Goal: Information Seeking & Learning: Compare options

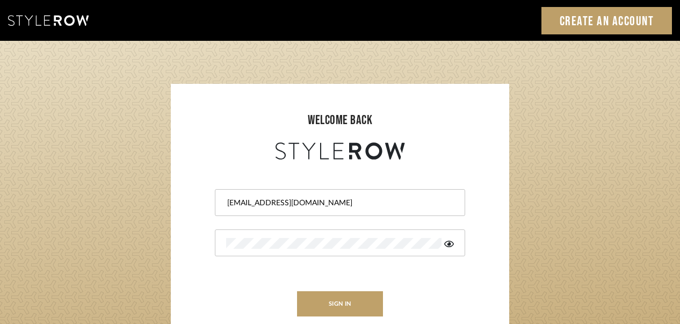
click at [329, 210] on div "[EMAIL_ADDRESS][DOMAIN_NAME]" at bounding box center [340, 202] width 250 height 27
drag, startPoint x: 306, startPoint y: 208, endPoint x: 277, endPoint y: 203, distance: 29.9
click at [306, 207] on input "[EMAIL_ADDRESS][DOMAIN_NAME]" at bounding box center [338, 203] width 225 height 11
type input "jmatthews@morgantewilson.com"
click at [346, 296] on button "sign in" at bounding box center [340, 303] width 86 height 25
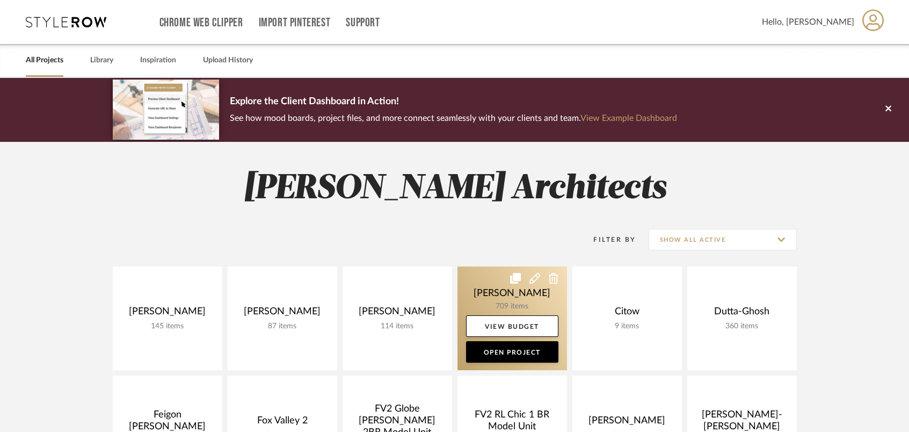
click at [524, 299] on link at bounding box center [513, 318] width 110 height 104
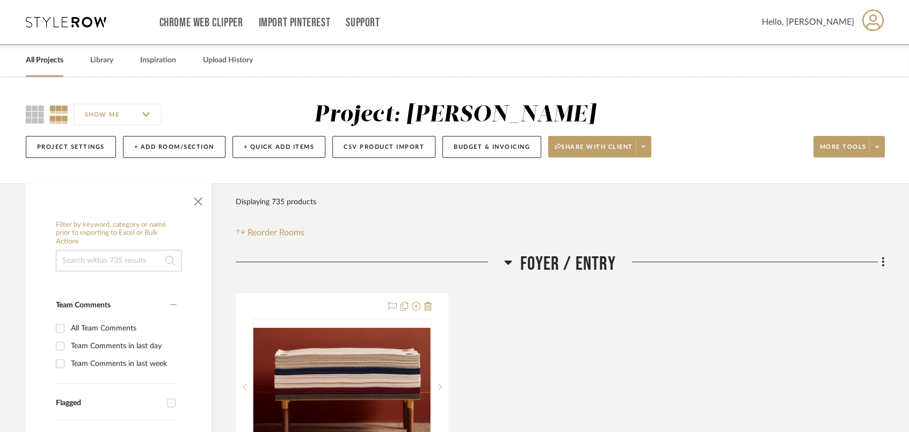
click at [511, 263] on icon at bounding box center [508, 262] width 8 height 13
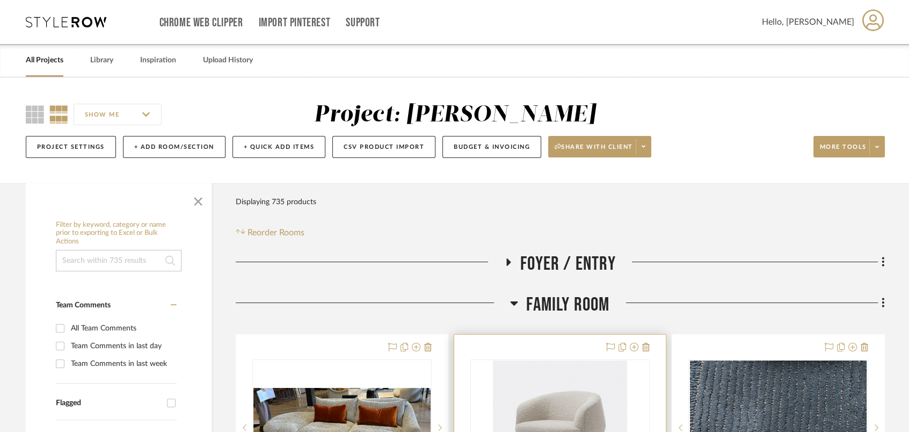
scroll to position [286, 0]
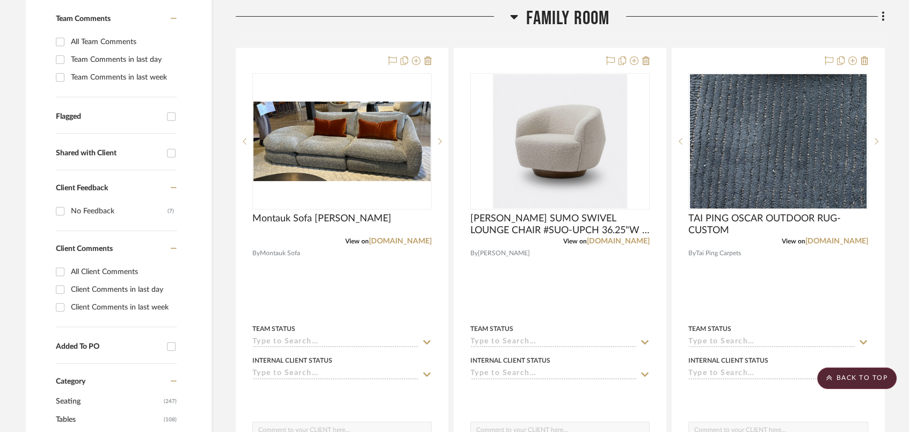
click at [515, 17] on icon at bounding box center [515, 17] width 8 height 4
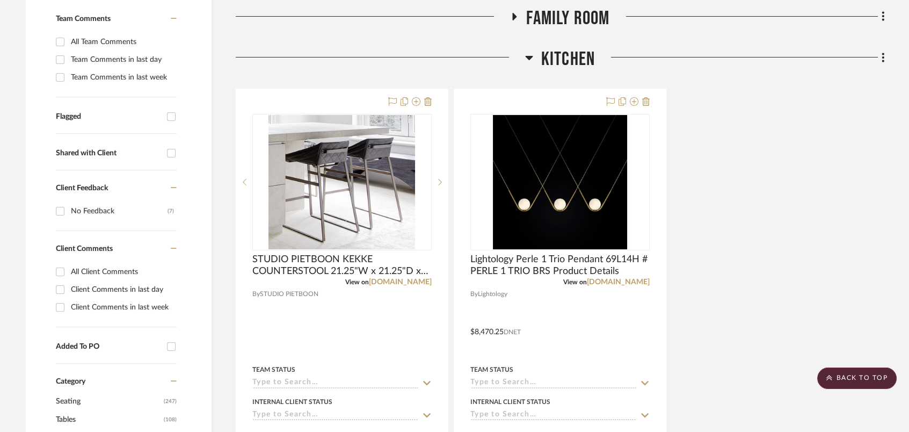
click at [524, 55] on div at bounding box center [380, 61] width 289 height 27
click at [527, 57] on icon at bounding box center [529, 58] width 8 height 4
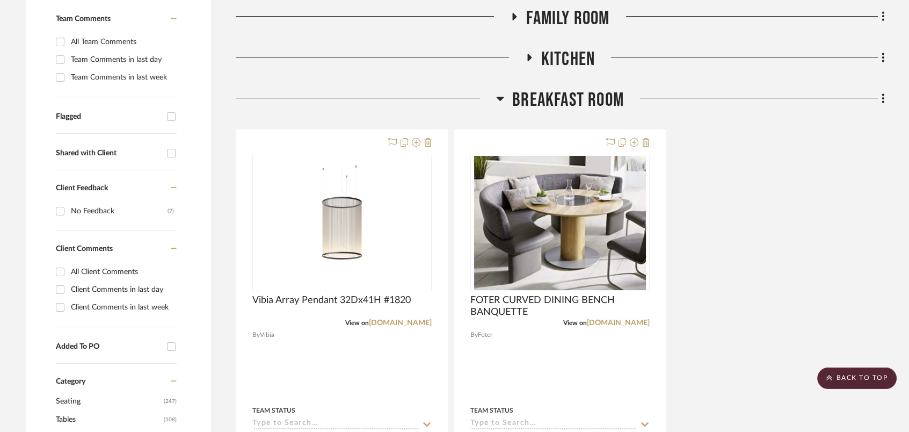
click at [500, 97] on icon at bounding box center [501, 99] width 8 height 4
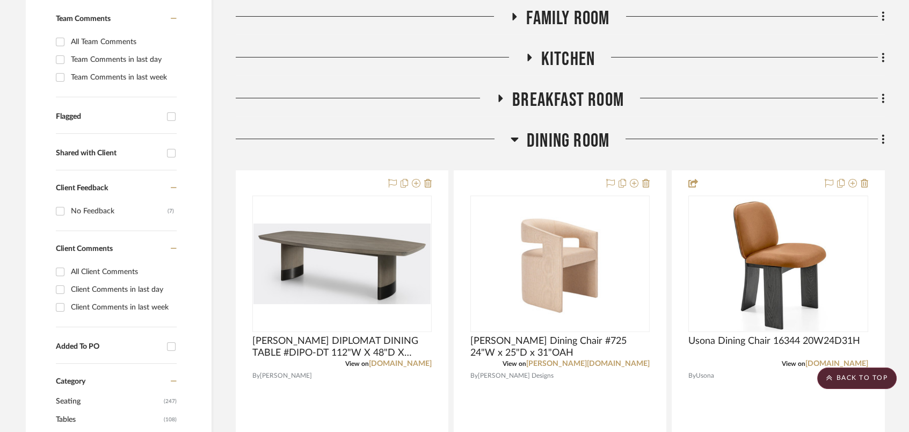
click at [516, 134] on icon at bounding box center [515, 139] width 8 height 13
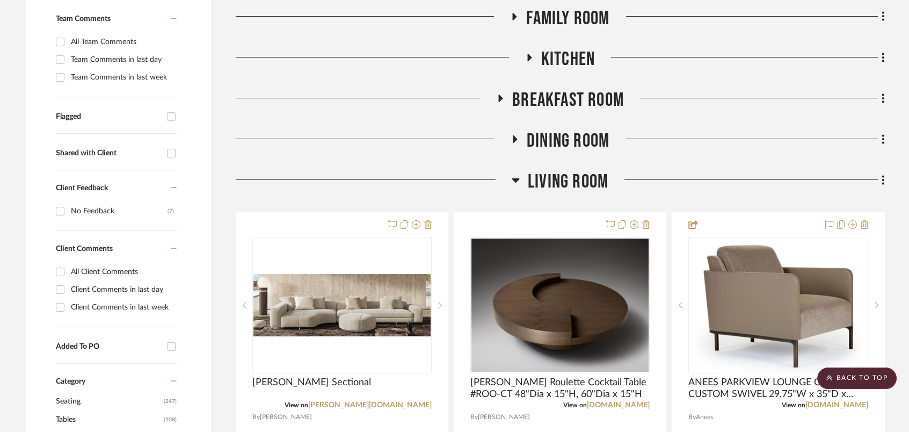
click at [514, 183] on icon at bounding box center [516, 179] width 8 height 13
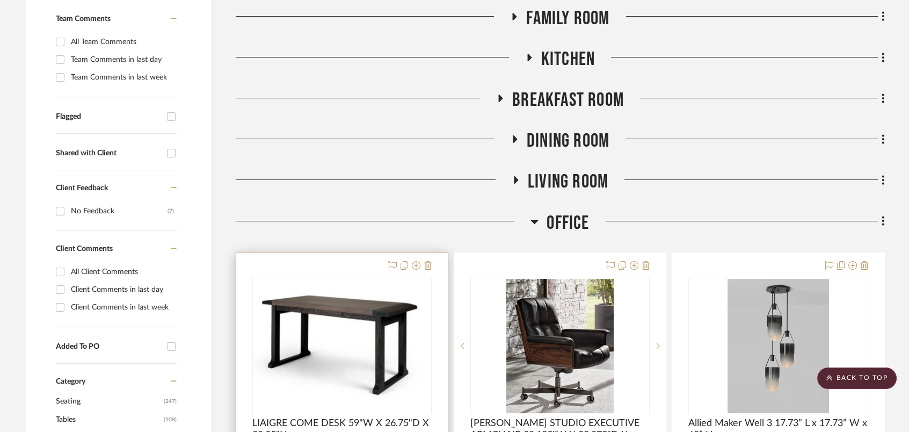
click at [0, 0] on img at bounding box center [0, 0] width 0 height 0
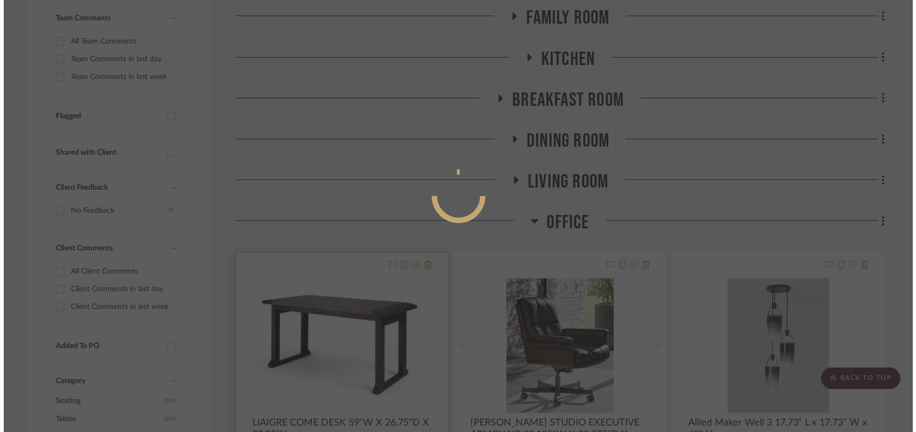
scroll to position [0, 0]
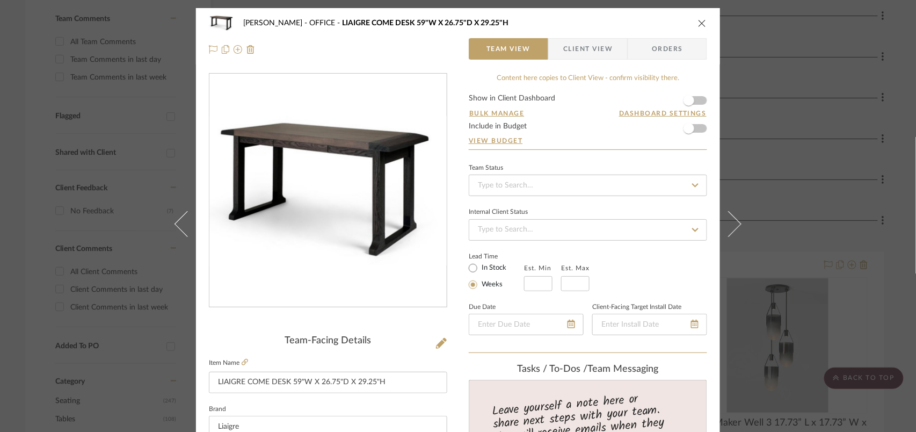
click at [242, 366] on link at bounding box center [245, 362] width 6 height 9
click at [698, 21] on icon "close" at bounding box center [702, 23] width 9 height 9
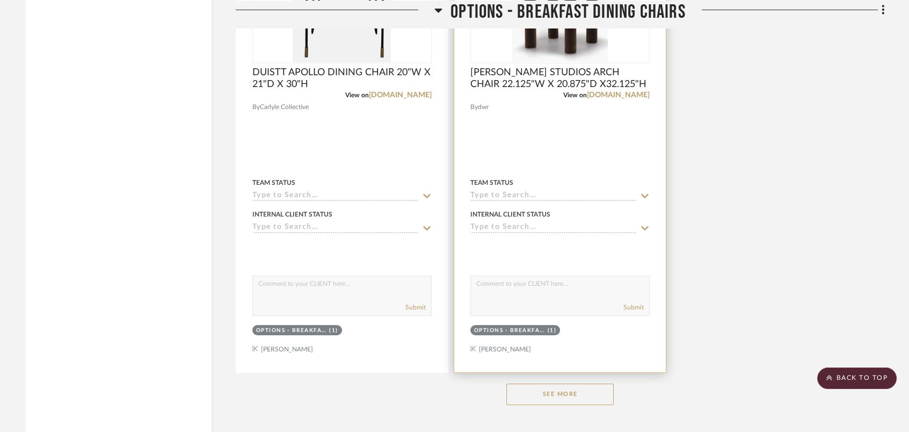
scroll to position [7446, 0]
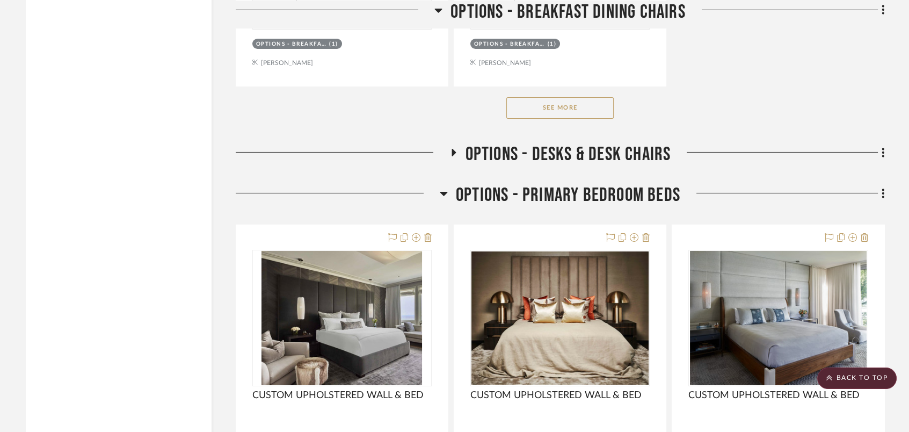
click at [452, 156] on icon at bounding box center [454, 153] width 4 height 8
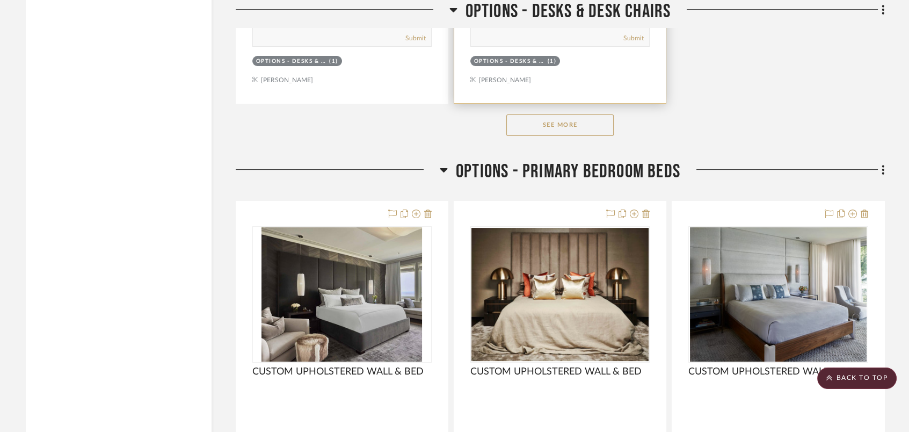
scroll to position [8734, 0]
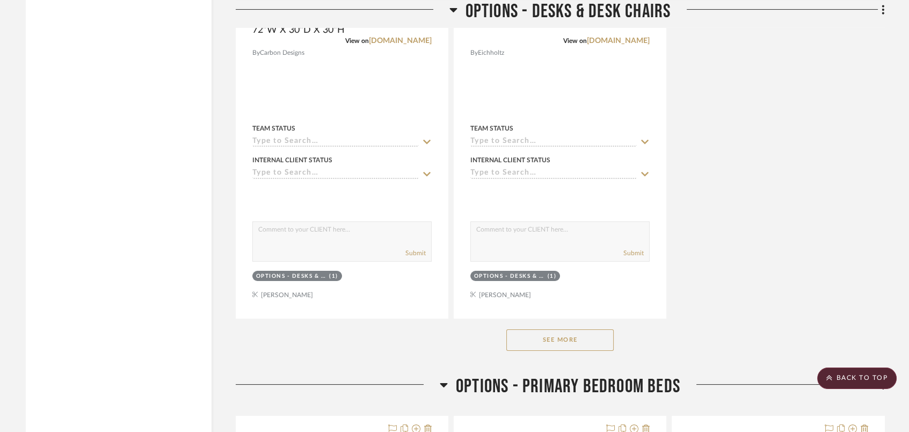
click at [591, 337] on button "See More" at bounding box center [559, 339] width 107 height 21
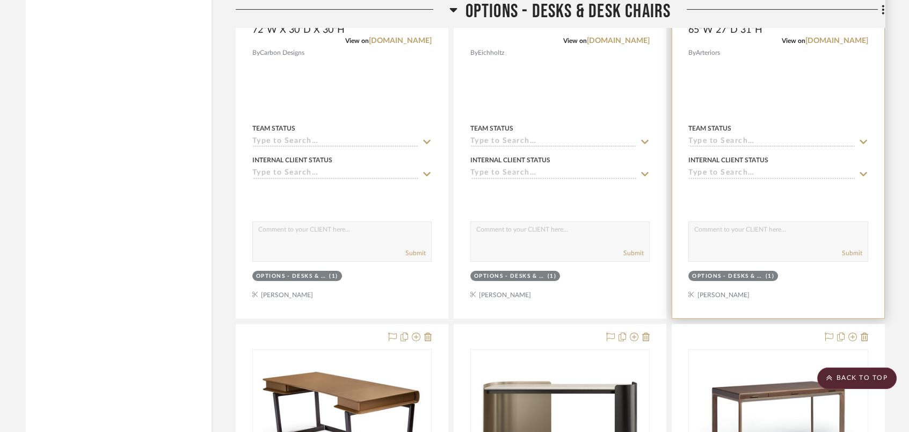
scroll to position [8878, 0]
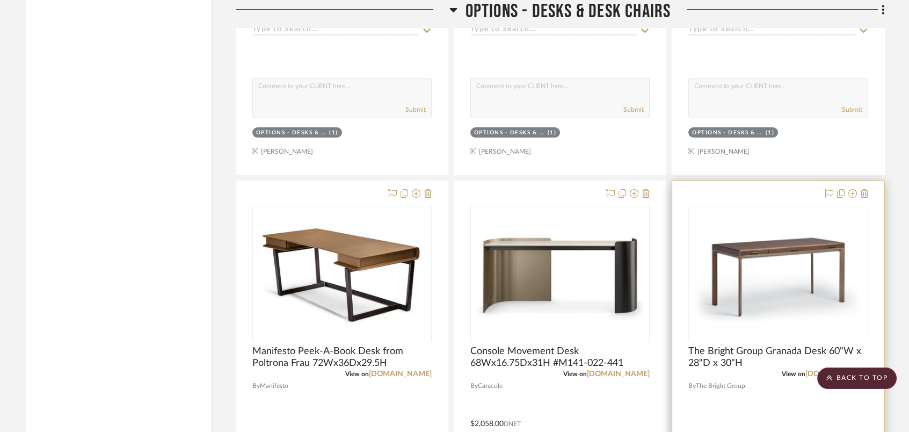
click at [720, 293] on img "0" at bounding box center [777, 273] width 177 height 133
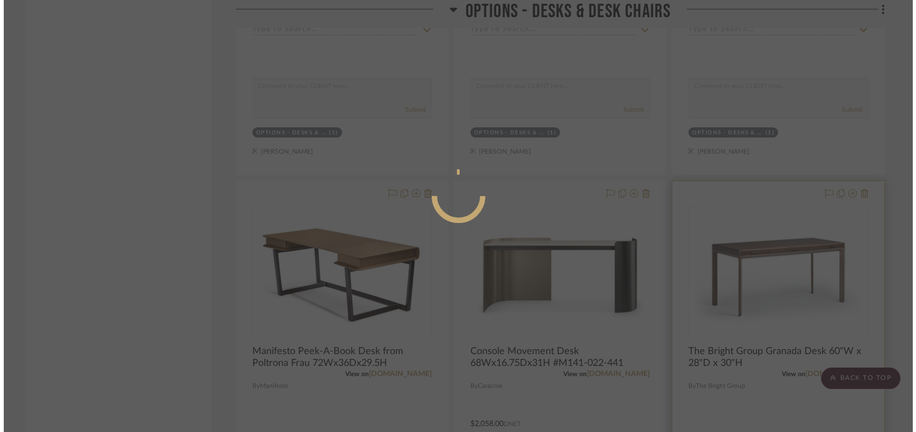
scroll to position [0, 0]
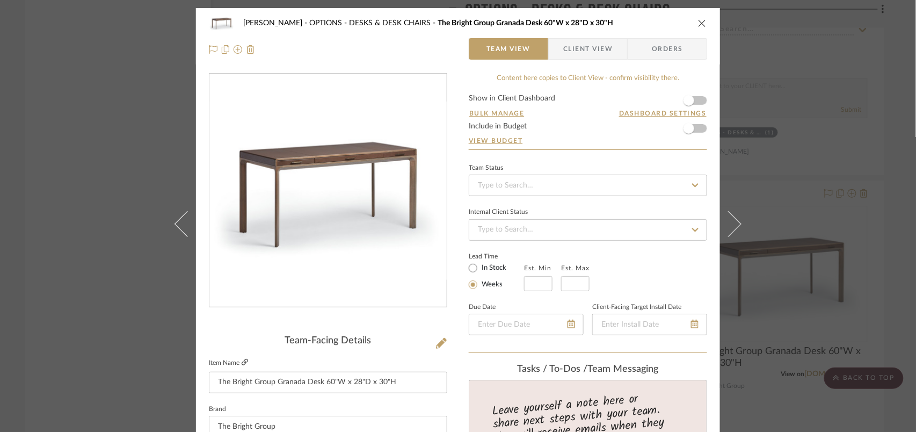
click at [243, 359] on icon at bounding box center [245, 362] width 6 height 6
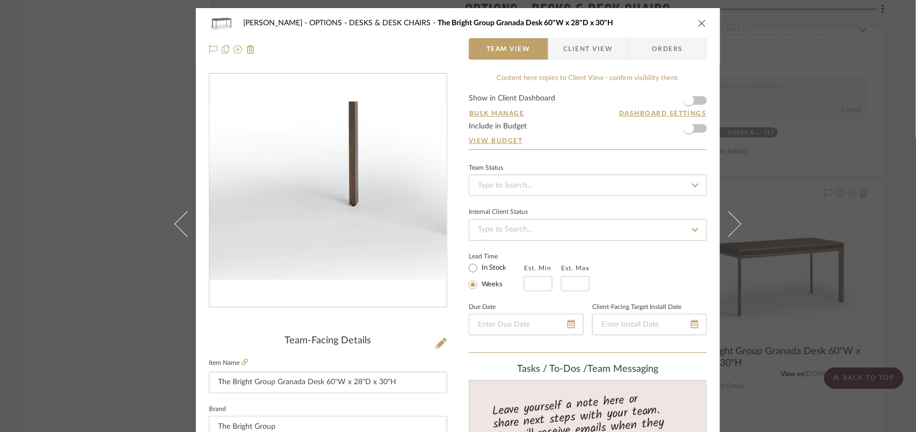
scroll to position [215, 0]
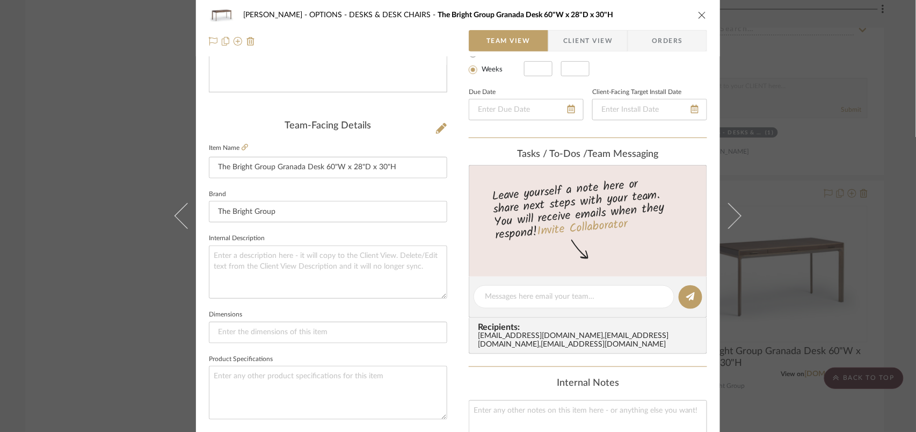
click at [701, 14] on icon "close" at bounding box center [702, 15] width 9 height 9
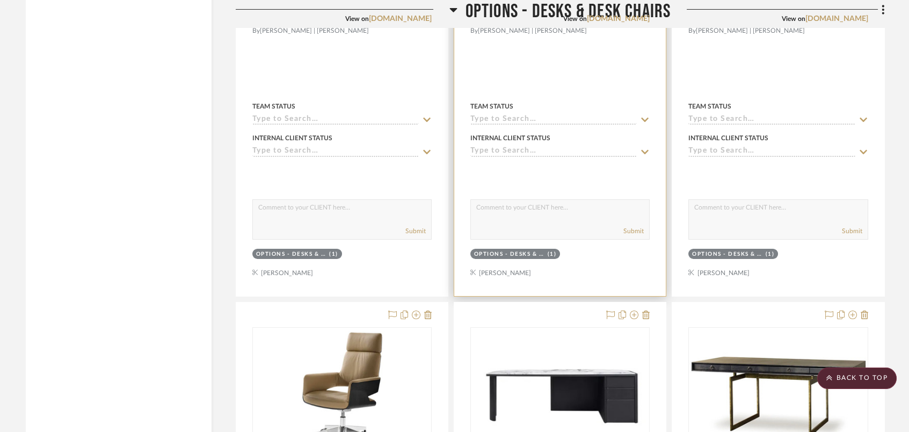
scroll to position [7446, 0]
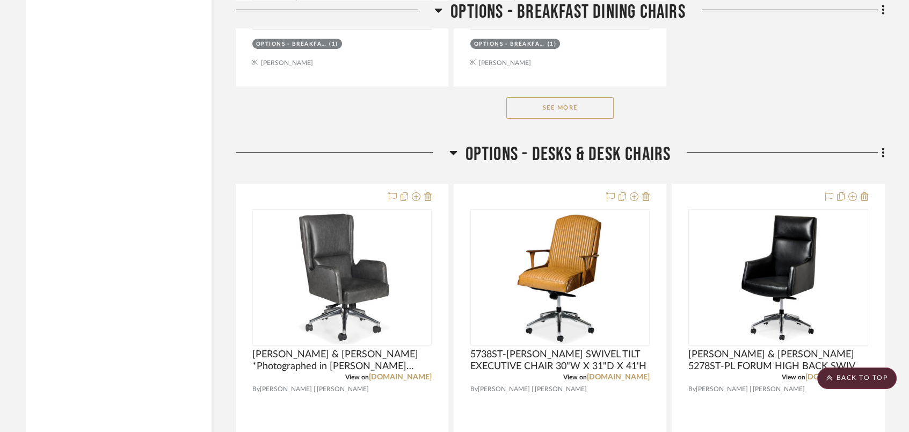
click at [454, 151] on icon at bounding box center [453, 152] width 8 height 13
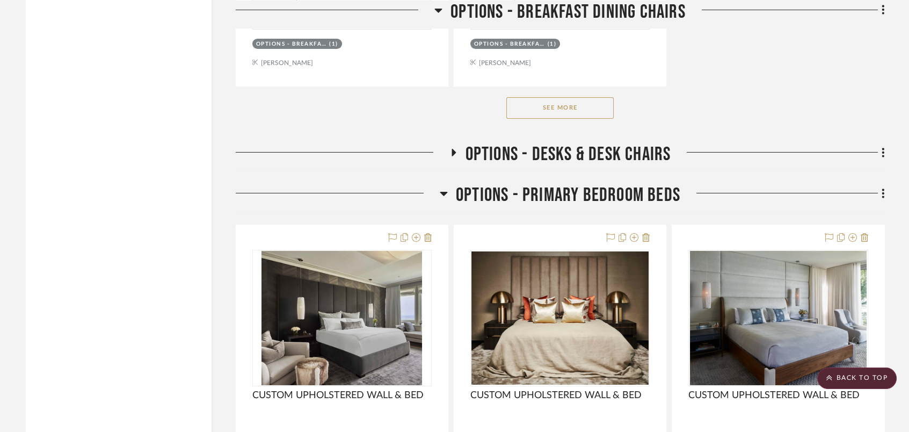
click at [440, 9] on icon at bounding box center [439, 10] width 8 height 4
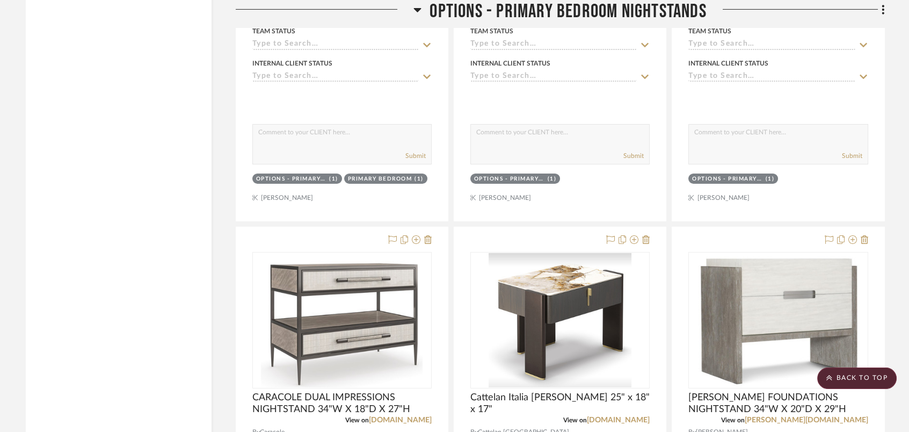
drag, startPoint x: 417, startPoint y: 6, endPoint x: 423, endPoint y: 4, distance: 6.1
click at [423, 5] on h3 "OPTIONS - PRIMARY BEDROOM NIGHTSTANDS" at bounding box center [559, 11] width 293 height 23
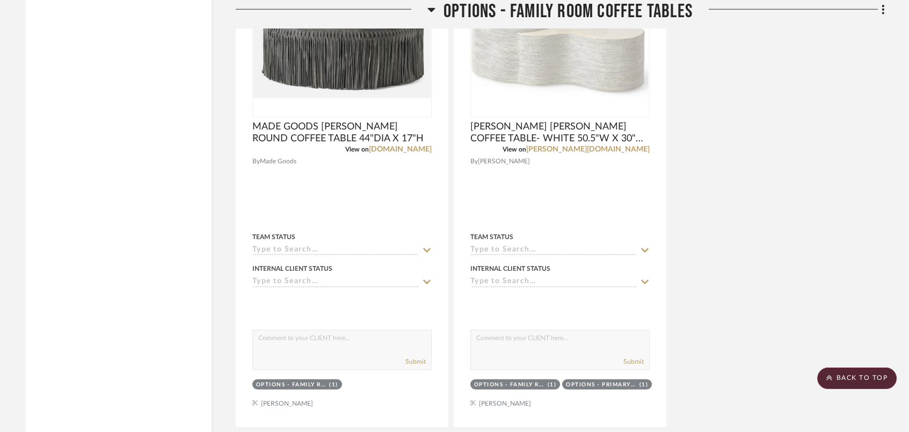
scroll to position [6014, 0]
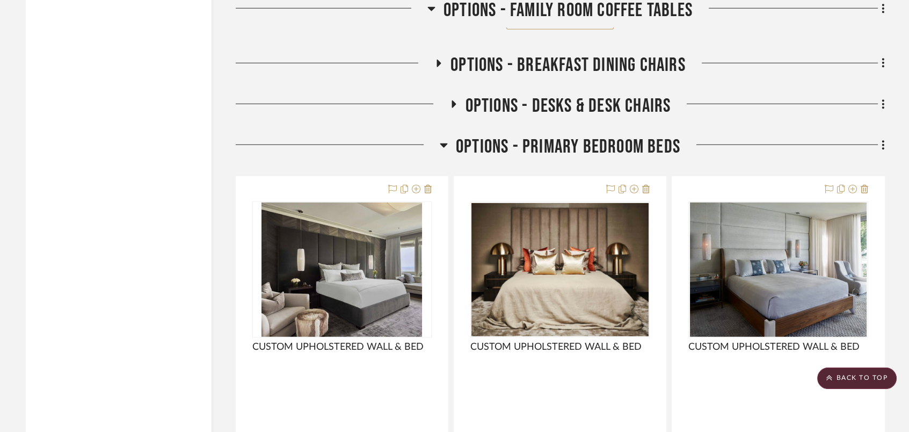
click at [434, 66] on icon at bounding box center [438, 63] width 13 height 8
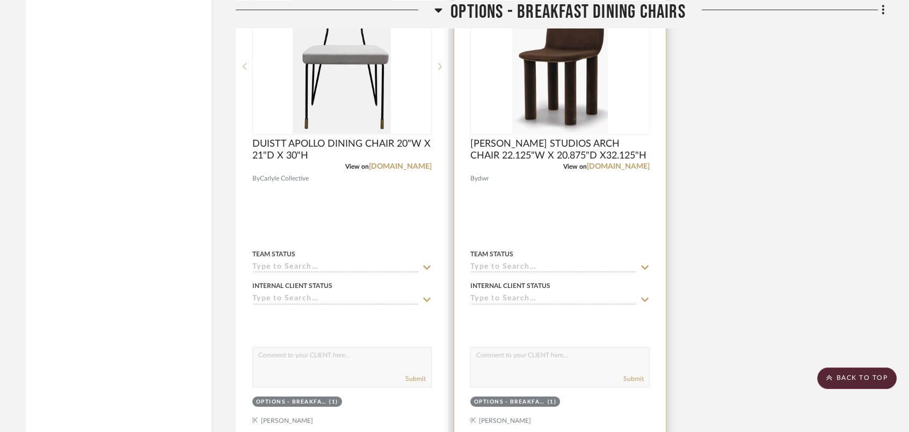
scroll to position [7231, 0]
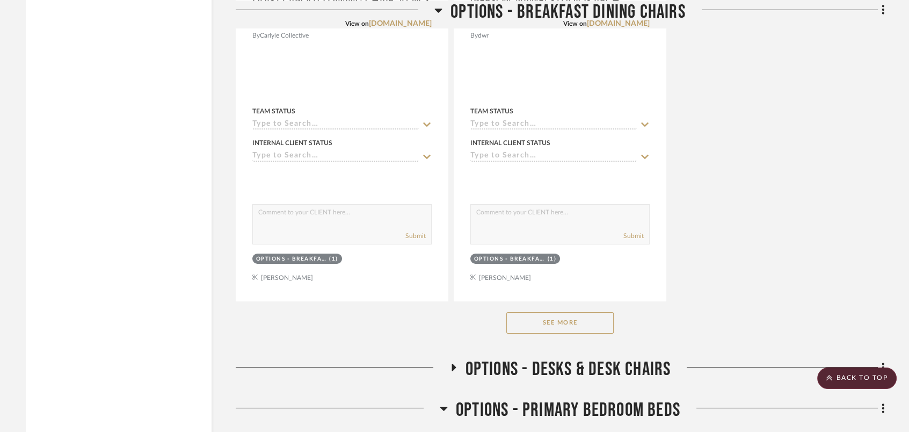
click at [567, 328] on button "See More" at bounding box center [559, 322] width 107 height 21
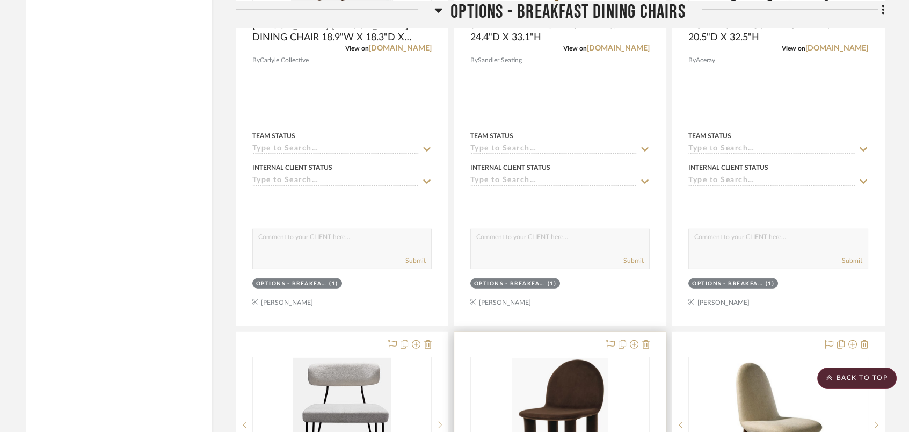
scroll to position [6945, 0]
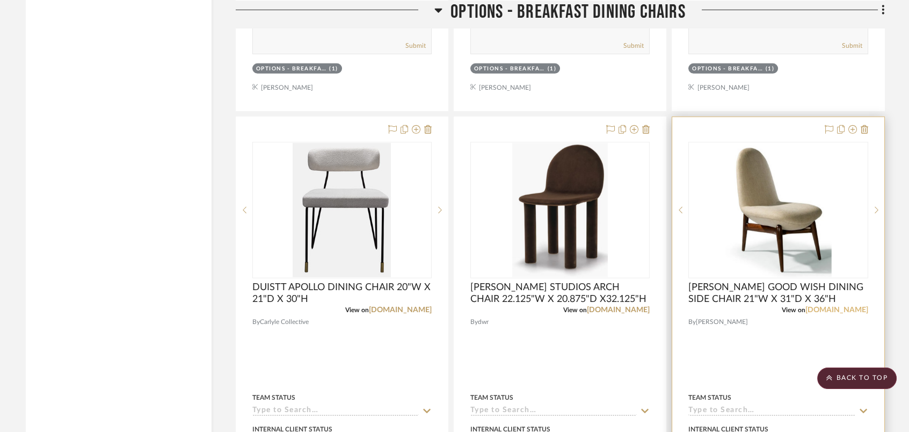
click at [831, 308] on link "[DOMAIN_NAME]" at bounding box center [836, 310] width 63 height 8
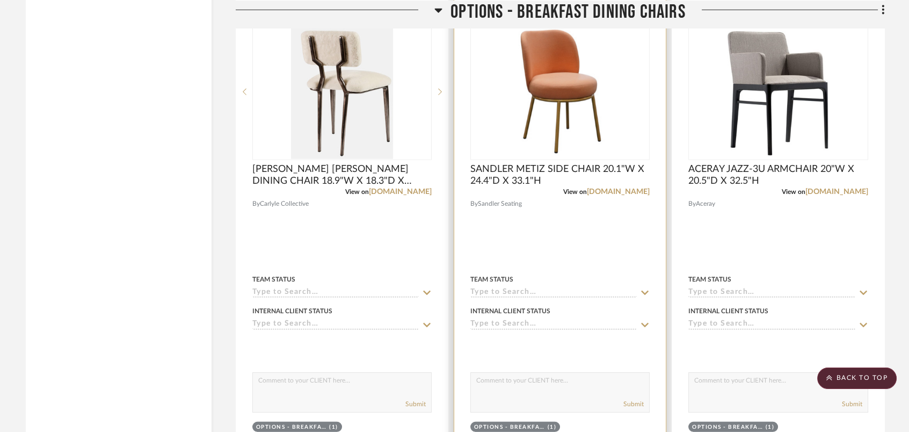
scroll to position [6515, 0]
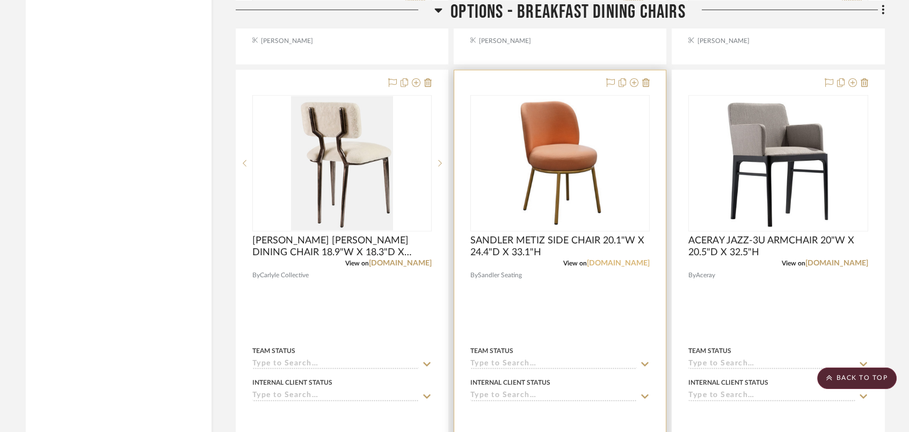
click at [629, 263] on link "[DOMAIN_NAME]" at bounding box center [618, 263] width 63 height 8
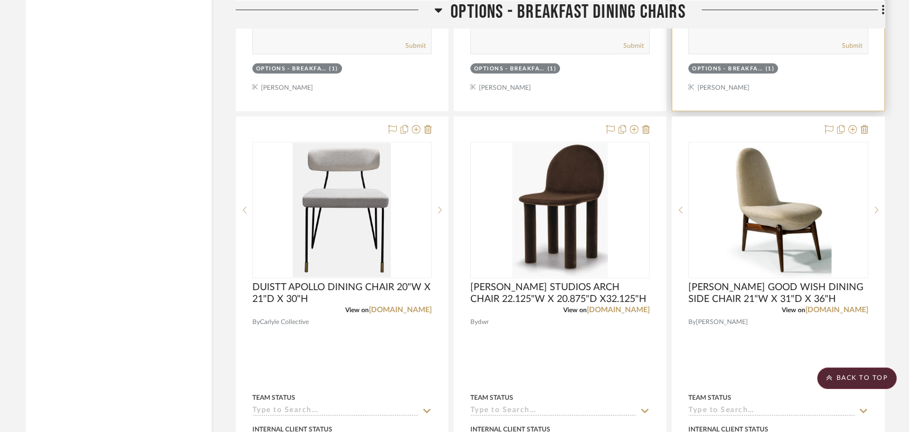
scroll to position [7016, 0]
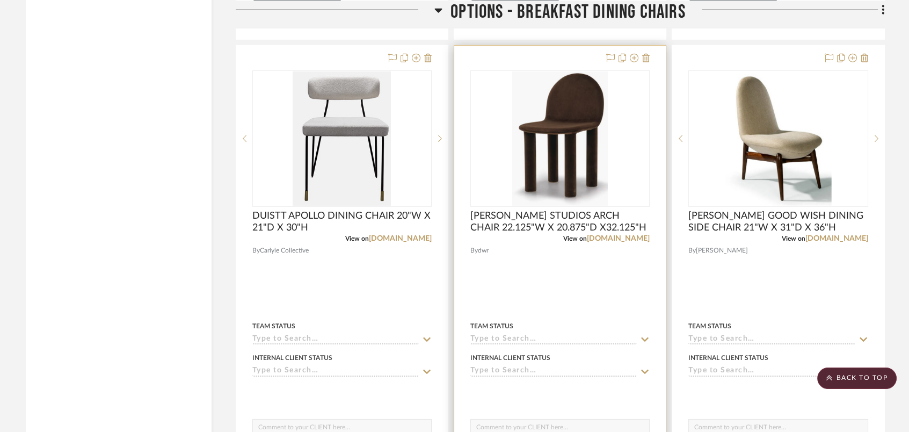
click at [633, 244] on div at bounding box center [560, 281] width 212 height 470
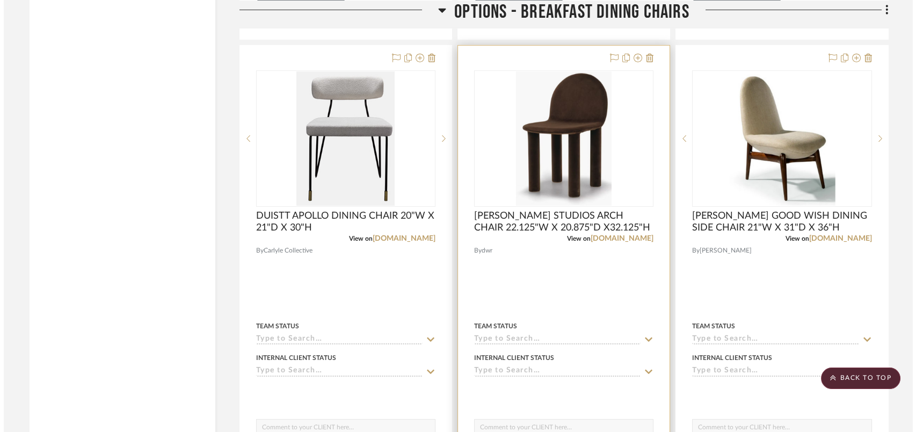
scroll to position [0, 0]
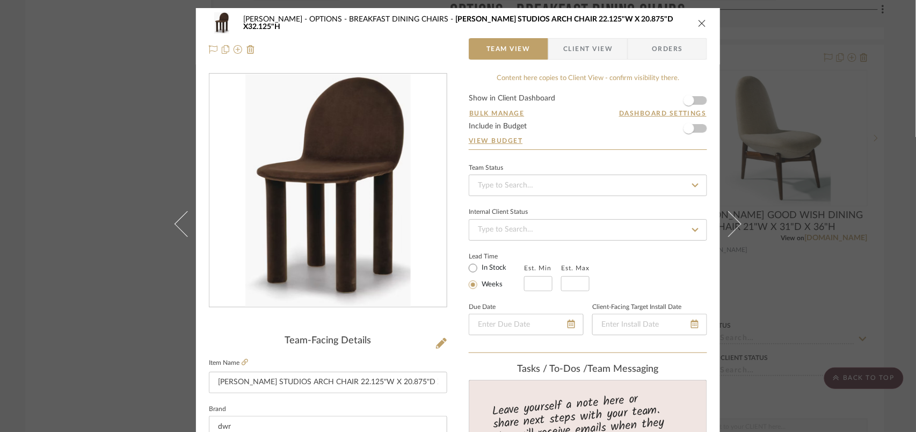
click at [698, 18] on div "[PERSON_NAME] OPTIONS - BREAKFAST DINING CHAIRS [PERSON_NAME] STUDIOS ARCH CHAI…" at bounding box center [458, 22] width 498 height 21
click at [704, 25] on div "[PERSON_NAME] OPTIONS - BREAKFAST DINING CHAIRS [PERSON_NAME] STUDIOS ARCH CHAI…" at bounding box center [458, 36] width 524 height 56
click at [698, 20] on icon "close" at bounding box center [702, 23] width 9 height 9
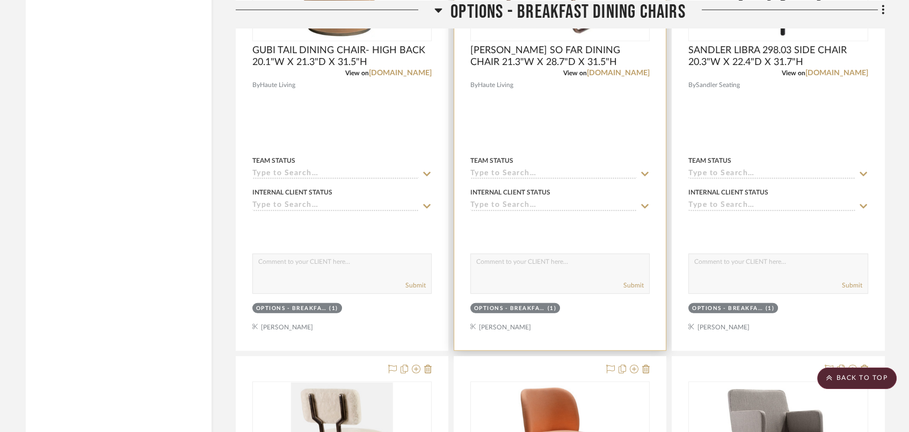
scroll to position [6014, 0]
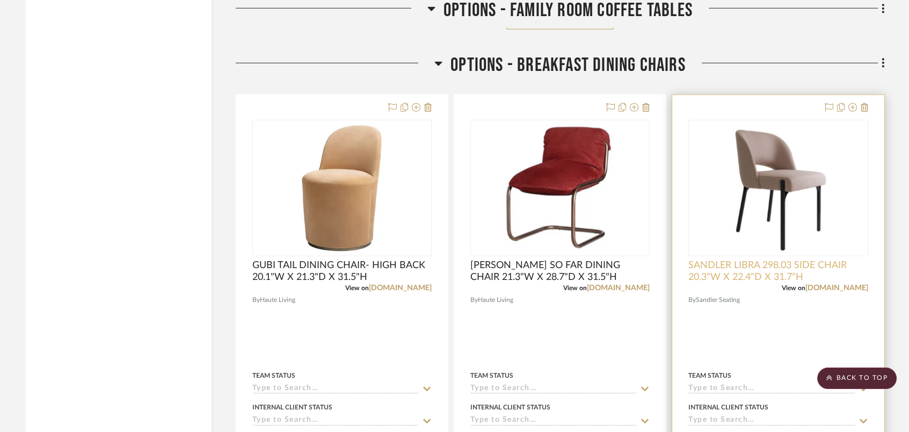
click at [772, 268] on span "SANDLER LIBRA 298.03 SIDE CHAIR 20.3"W X 22.4"D X 31.7"H" at bounding box center [777, 271] width 179 height 24
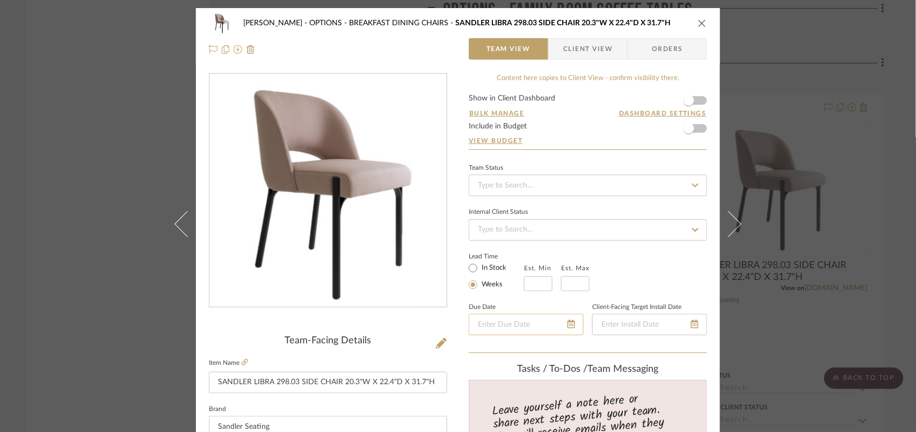
scroll to position [71, 0]
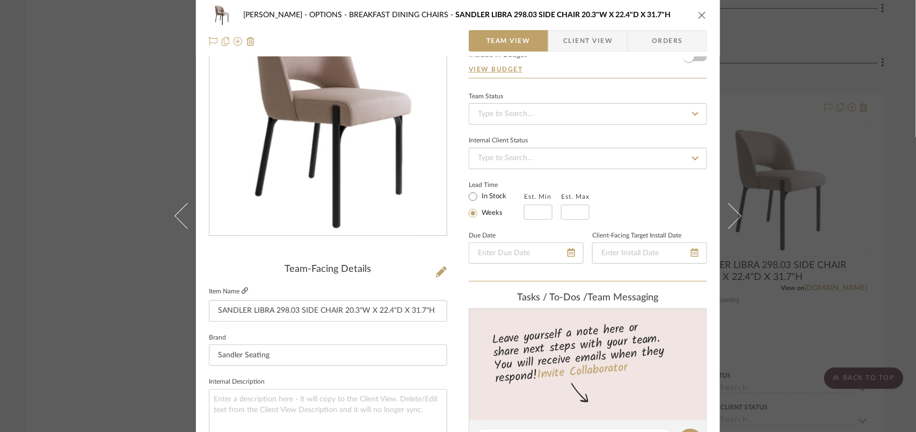
click at [242, 287] on icon at bounding box center [245, 290] width 6 height 6
drag, startPoint x: 695, startPoint y: 19, endPoint x: 699, endPoint y: 14, distance: 6.6
click at [698, 17] on button "close" at bounding box center [703, 15] width 10 height 10
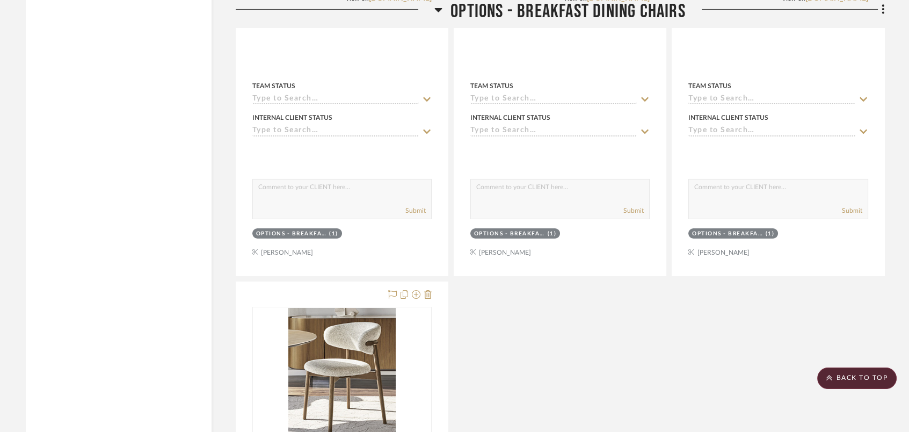
scroll to position [7804, 0]
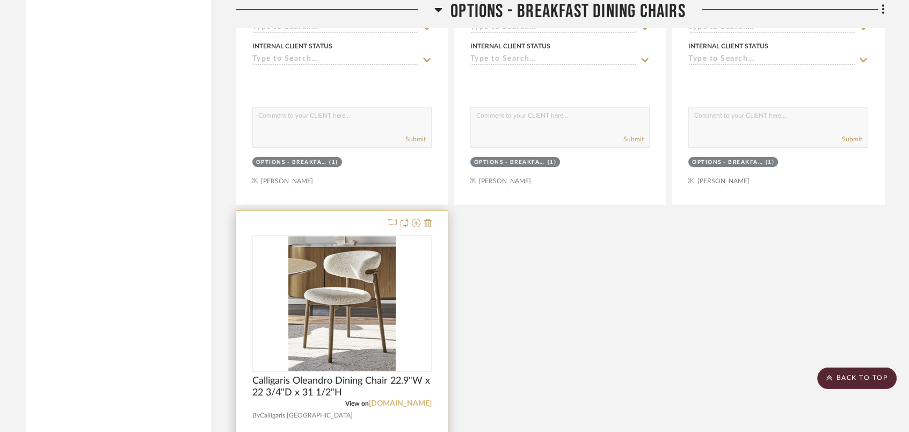
click at [408, 403] on link "[DOMAIN_NAME]" at bounding box center [400, 404] width 63 height 8
click at [390, 323] on img "0" at bounding box center [341, 303] width 107 height 134
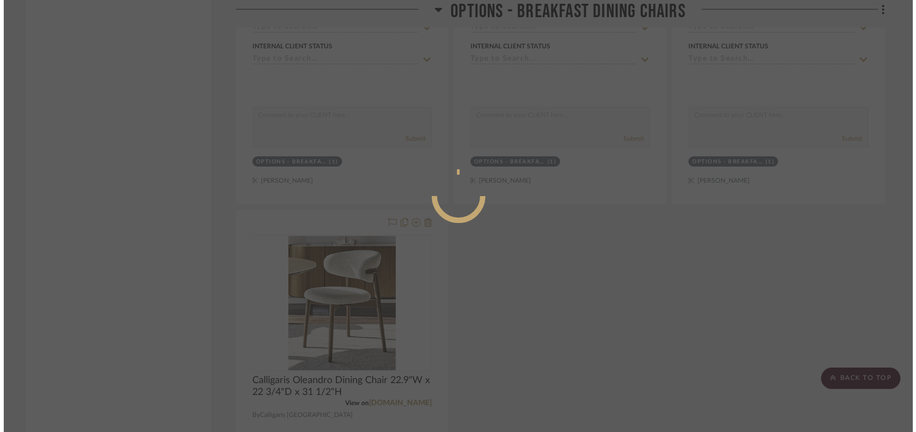
scroll to position [0, 0]
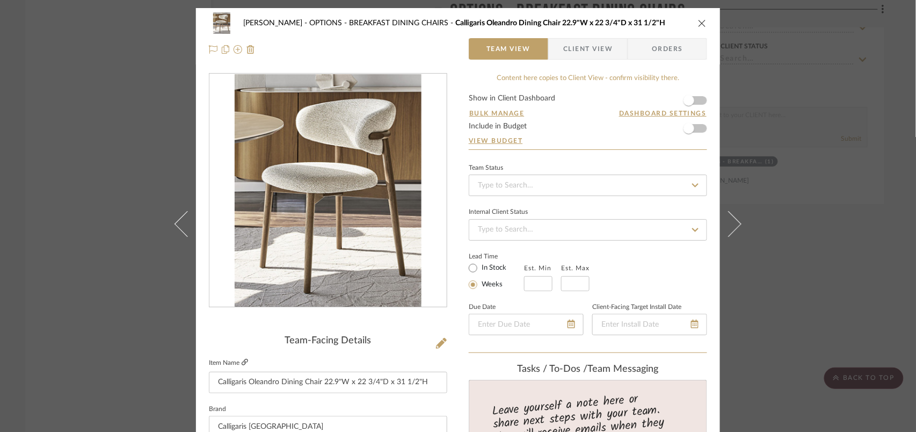
click at [243, 359] on icon at bounding box center [245, 362] width 6 height 6
click at [696, 16] on div "[PERSON_NAME] OPTIONS - BREAKFAST DINING CHAIRS Calligaris Oleandro Dining Chai…" at bounding box center [458, 22] width 498 height 21
click at [698, 19] on icon "close" at bounding box center [702, 23] width 9 height 9
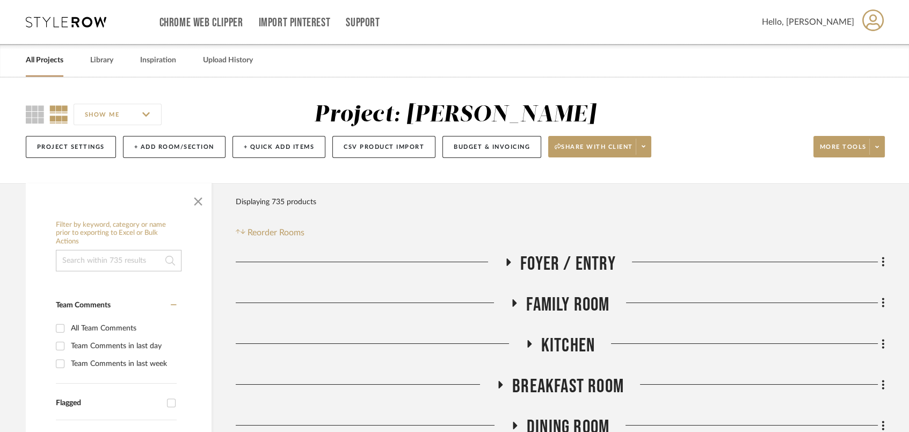
scroll to position [286, 0]
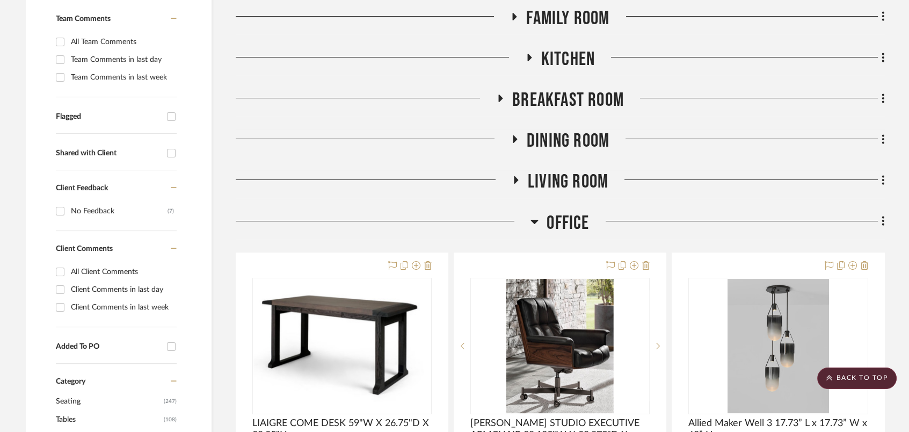
drag, startPoint x: 531, startPoint y: 54, endPoint x: 538, endPoint y: 53, distance: 6.5
click at [535, 53] on icon at bounding box center [528, 57] width 13 height 8
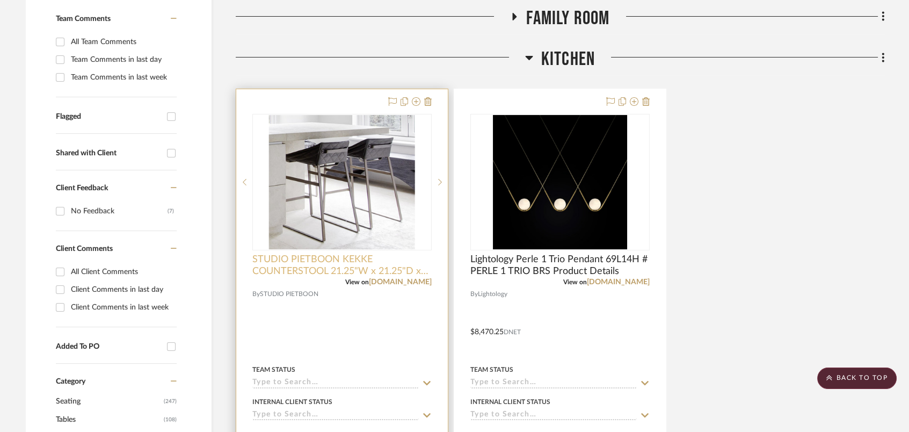
click at [426, 276] on span "STUDIO PIETBOON KEKKE COUNTERSTOOL 21.25"W x 21.25"D x 34.7"H" at bounding box center [341, 265] width 179 height 24
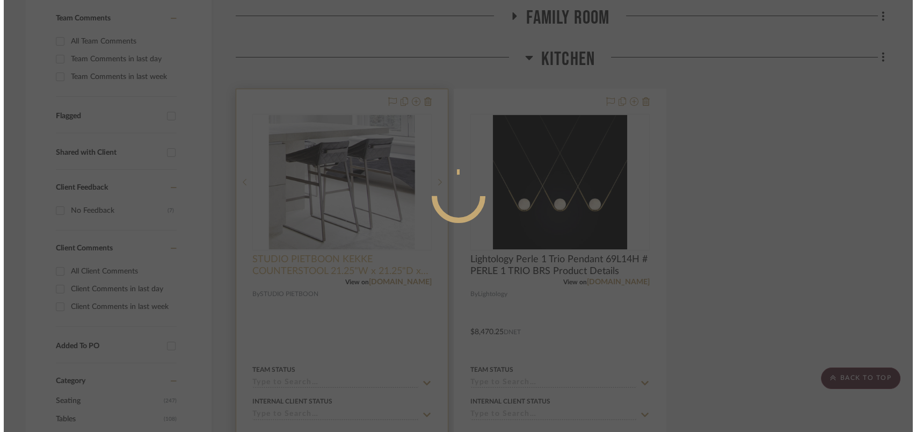
scroll to position [0, 0]
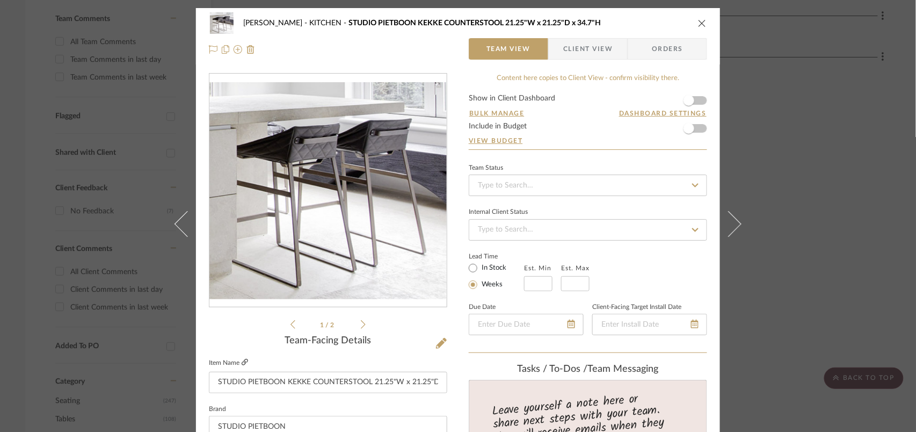
click at [242, 361] on icon at bounding box center [245, 362] width 6 height 6
click at [698, 20] on icon "close" at bounding box center [702, 23] width 9 height 9
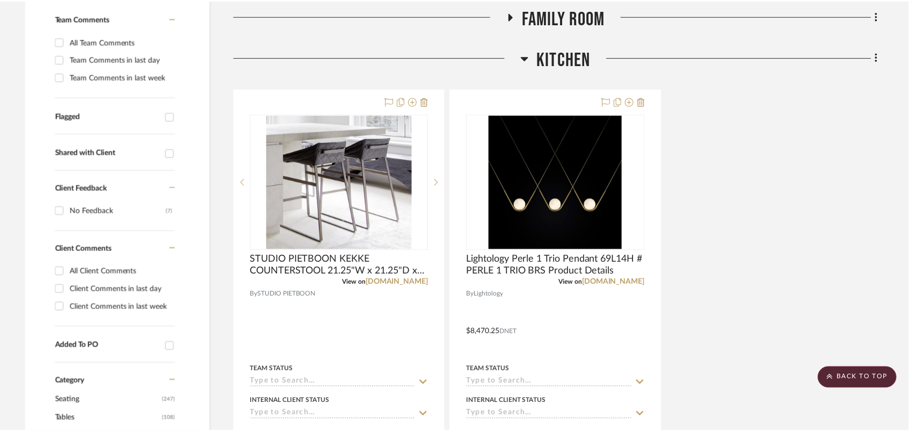
scroll to position [286, 0]
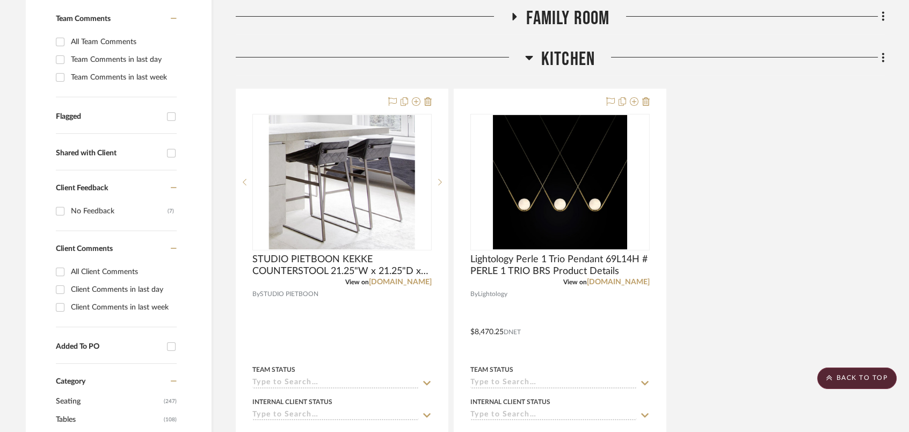
click at [530, 54] on icon at bounding box center [529, 57] width 8 height 13
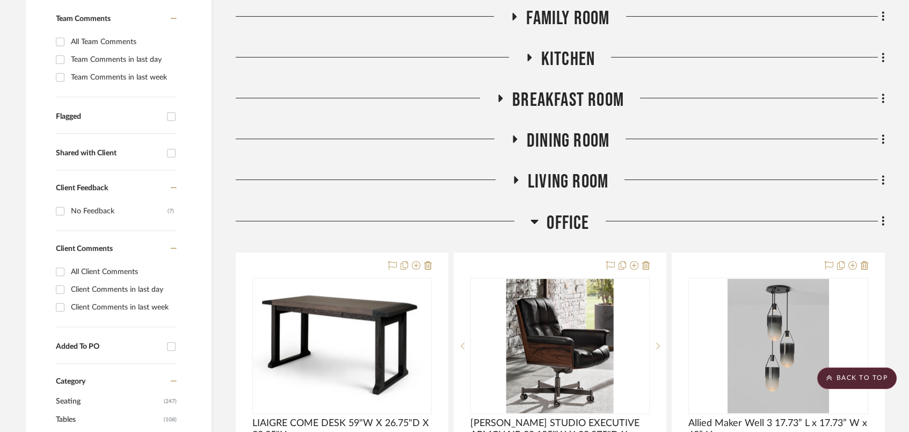
click at [533, 219] on icon at bounding box center [535, 221] width 8 height 13
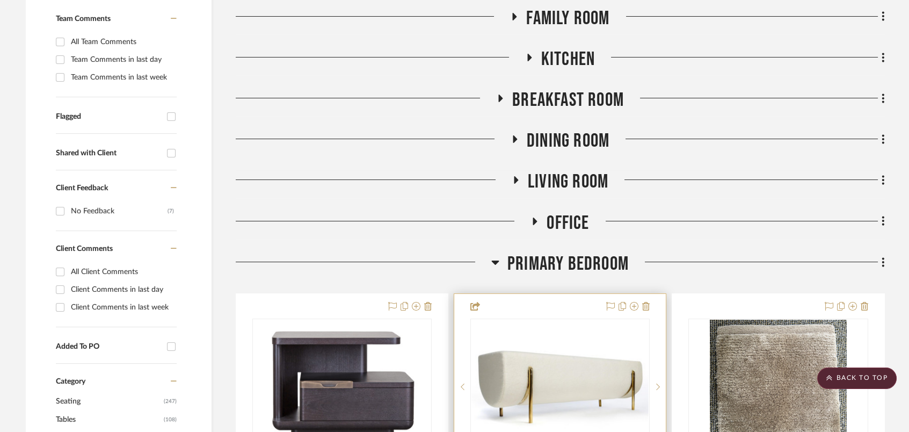
scroll to position [430, 0]
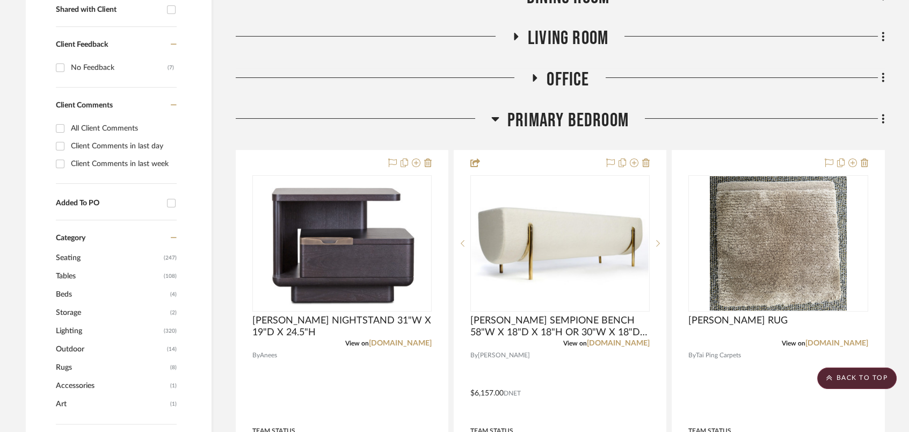
click at [498, 120] on icon at bounding box center [495, 118] width 8 height 13
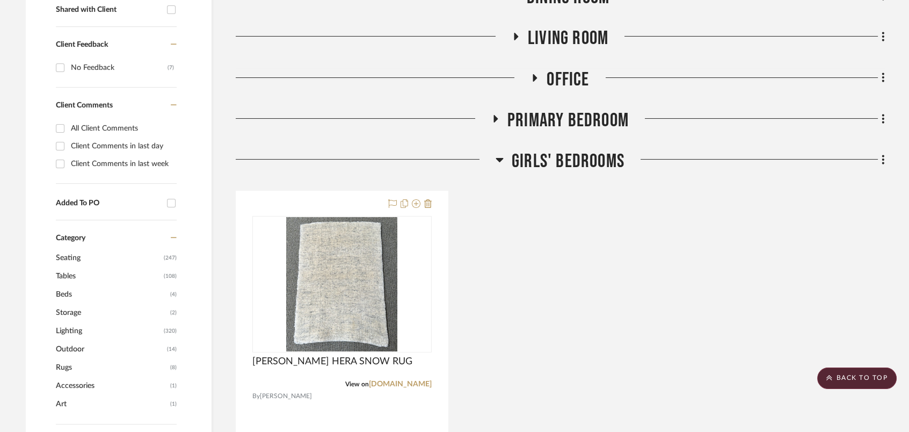
click at [500, 156] on icon at bounding box center [500, 159] width 8 height 13
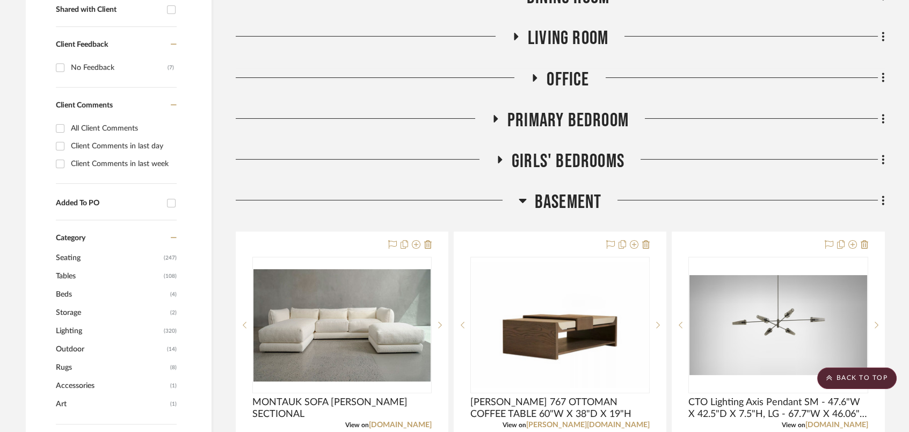
click at [525, 198] on icon at bounding box center [523, 200] width 8 height 13
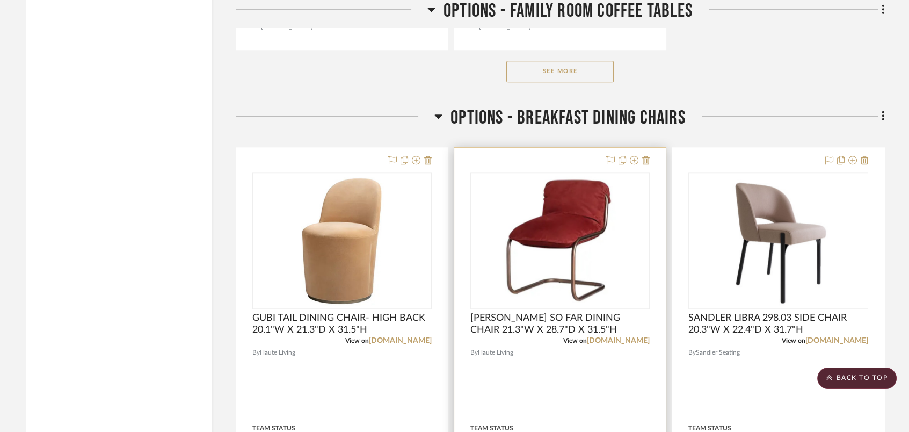
scroll to position [1933, 0]
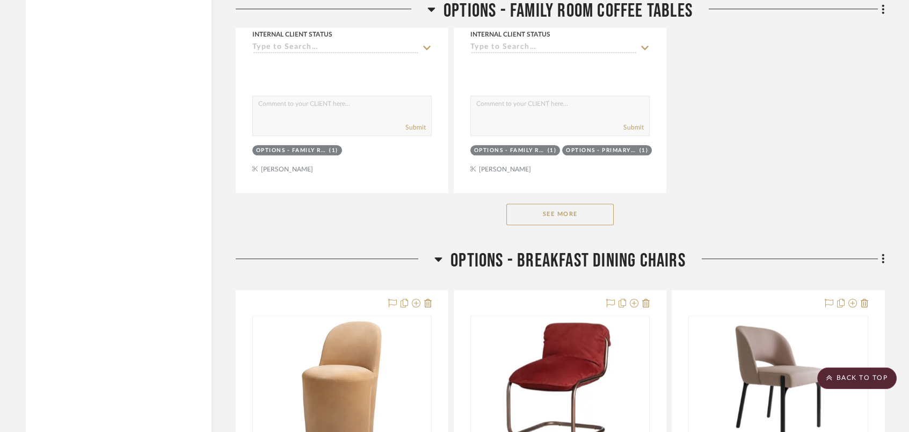
click at [592, 215] on button "See More" at bounding box center [559, 214] width 107 height 21
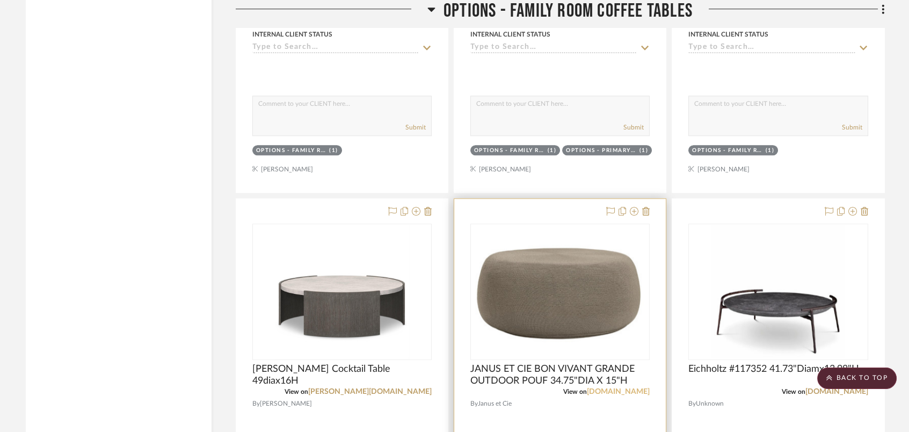
click at [627, 389] on link "[DOMAIN_NAME]" at bounding box center [618, 392] width 63 height 8
click at [629, 388] on link "[DOMAIN_NAME]" at bounding box center [618, 392] width 63 height 8
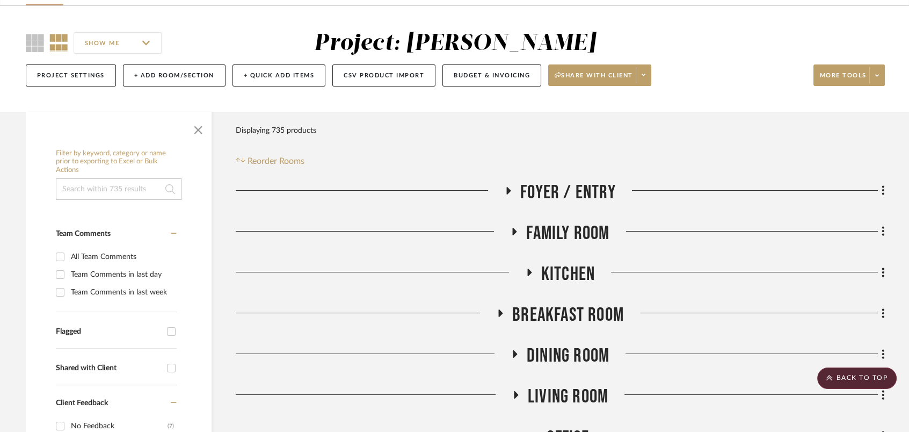
scroll to position [143, 0]
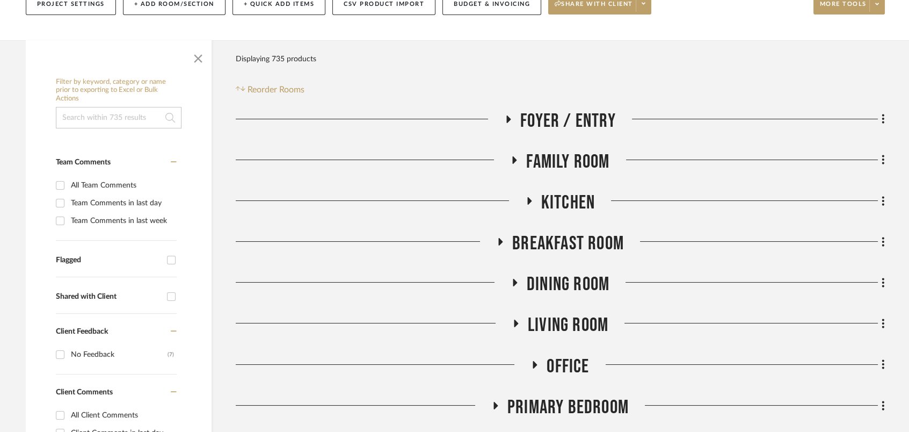
click at [513, 158] on icon at bounding box center [515, 160] width 4 height 8
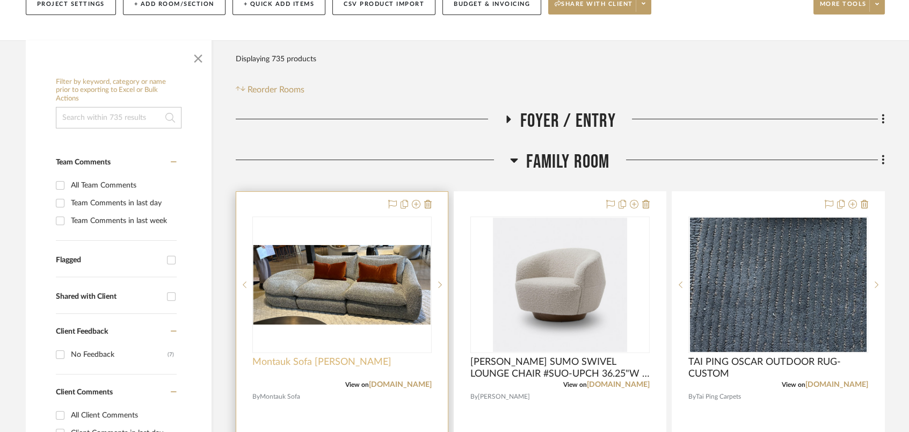
click at [358, 365] on span "Montauk Sofa [PERSON_NAME]" at bounding box center [321, 362] width 139 height 12
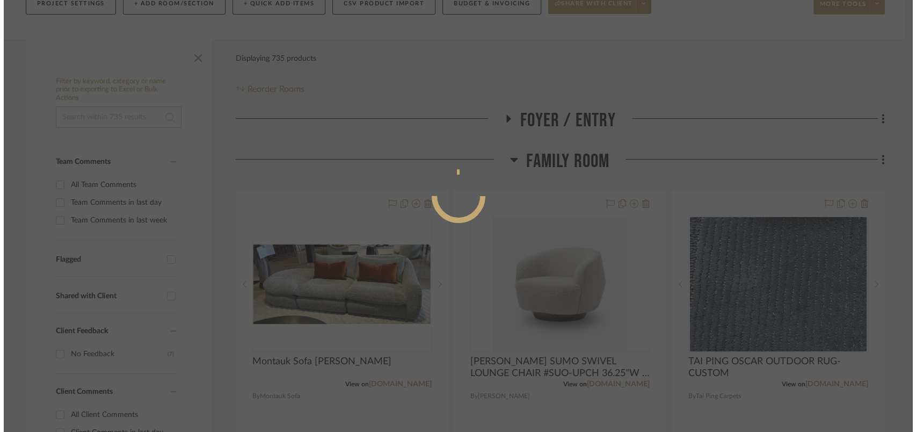
scroll to position [0, 0]
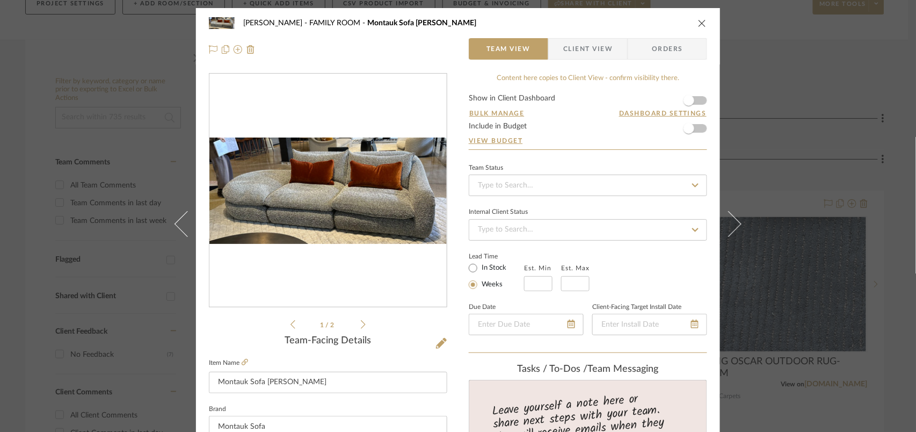
click at [243, 359] on icon at bounding box center [245, 362] width 6 height 6
